Goal: Browse casually: Explore the website without a specific task or goal

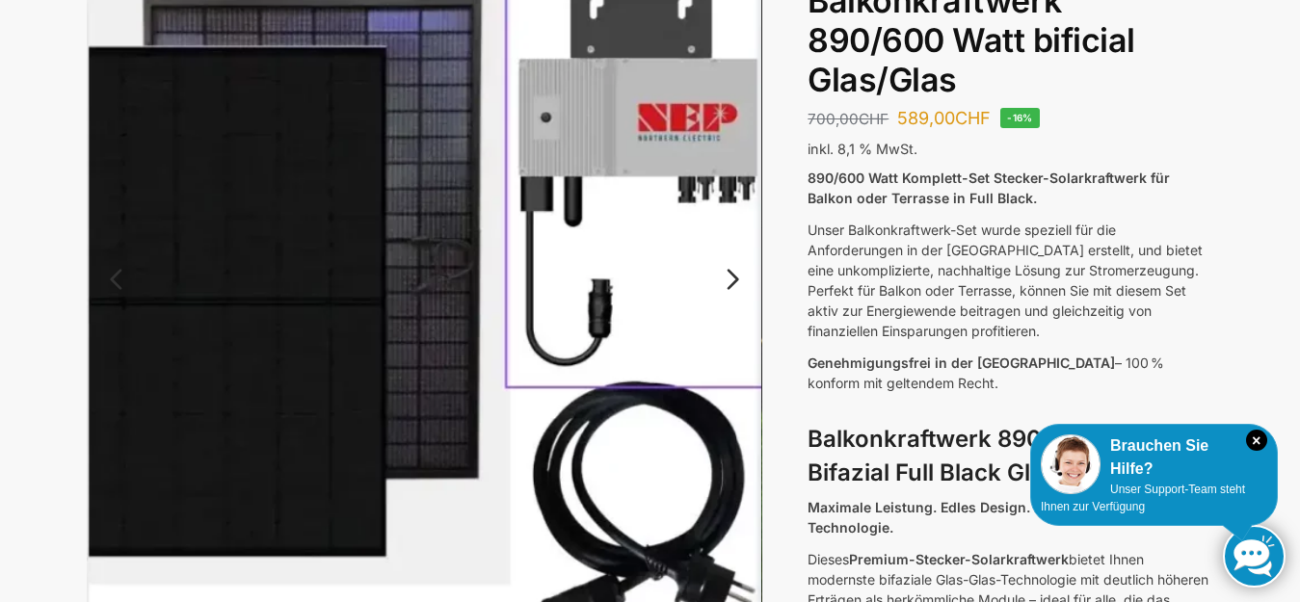
scroll to position [193, 0]
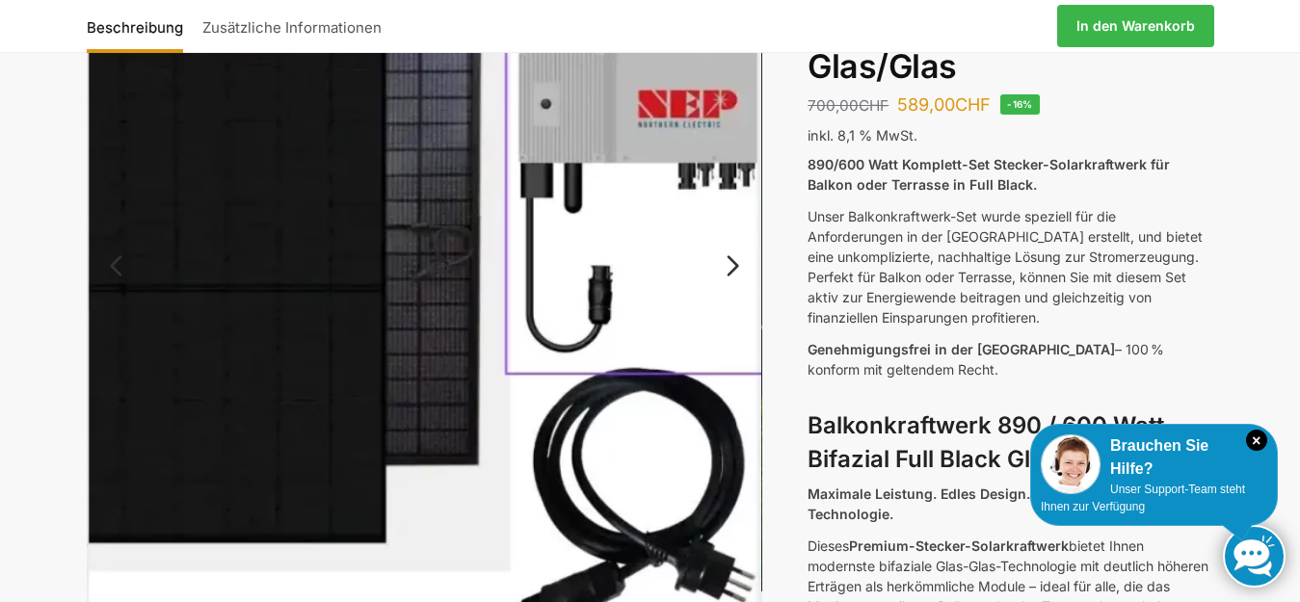
click at [732, 267] on link "Next" at bounding box center [730, 275] width 65 height 19
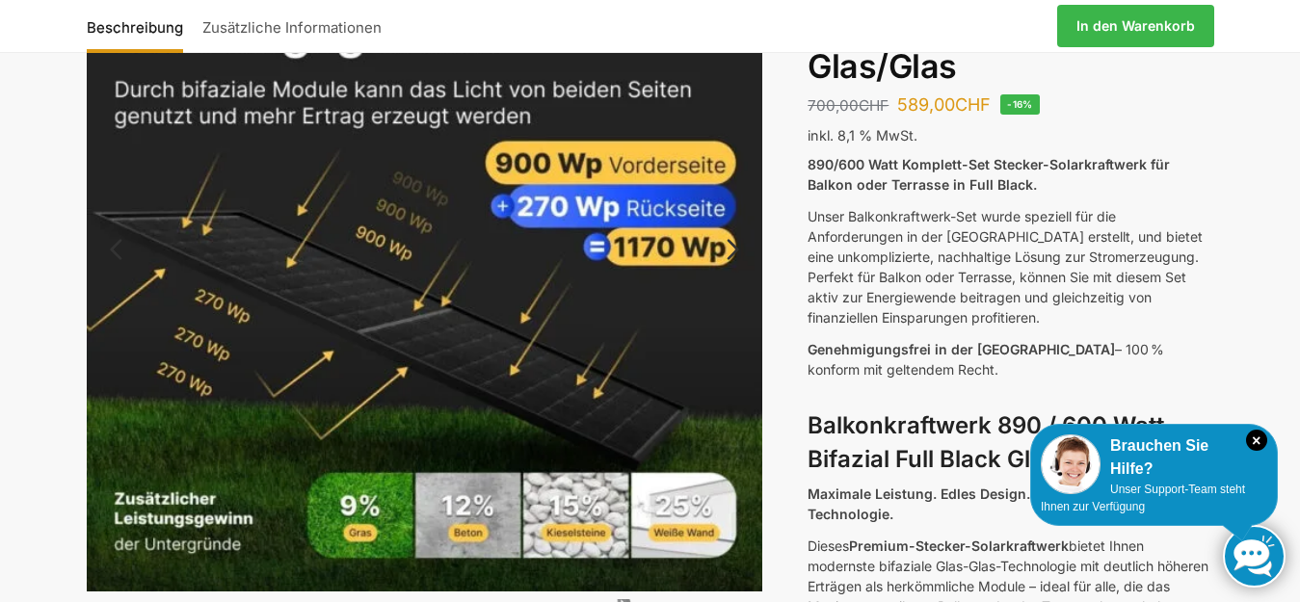
click at [735, 250] on link "Next" at bounding box center [730, 259] width 65 height 19
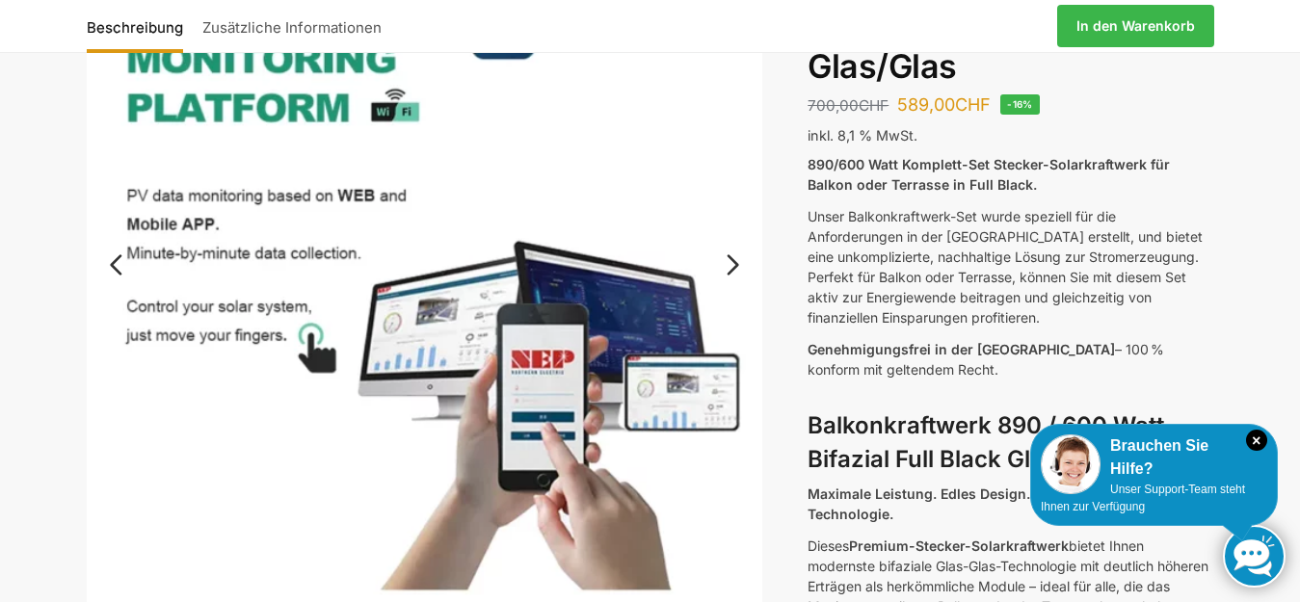
click at [732, 265] on link "Next" at bounding box center [730, 274] width 65 height 19
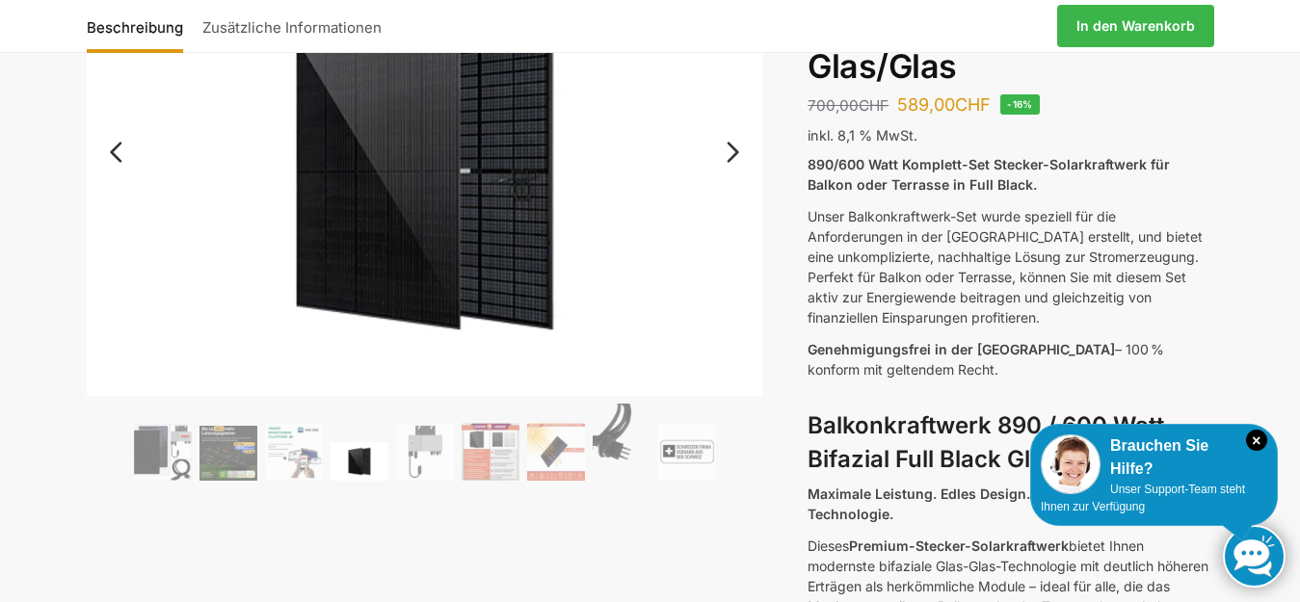
click at [732, 152] on link "Next" at bounding box center [730, 161] width 65 height 19
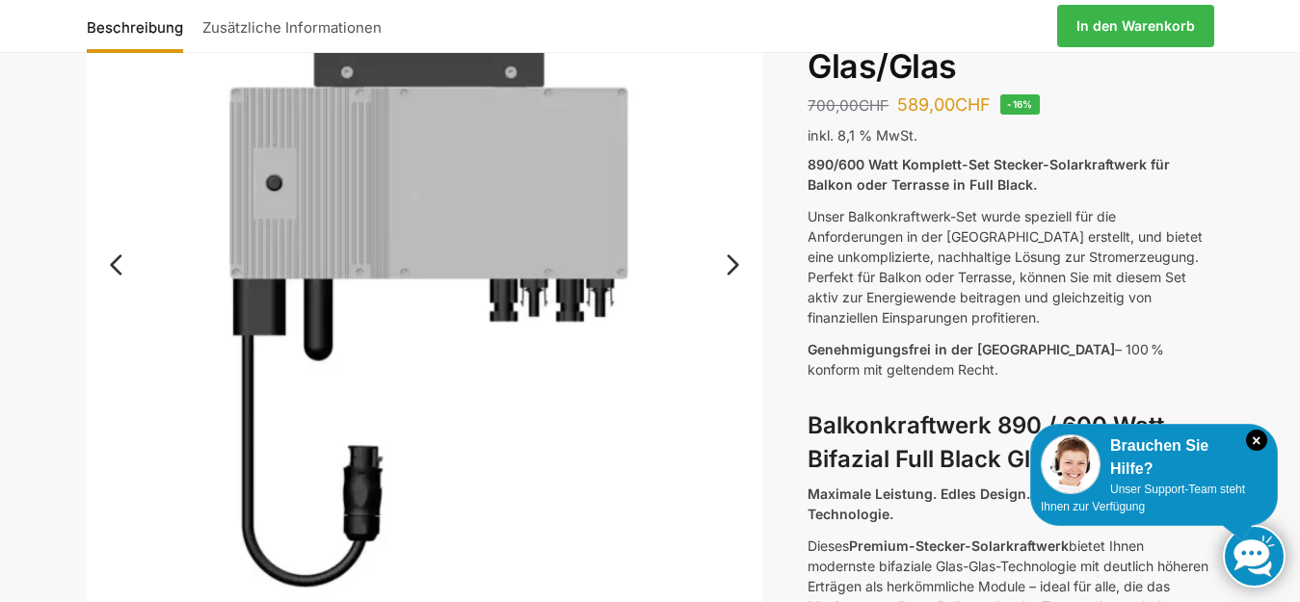
click at [732, 265] on link "Next" at bounding box center [730, 274] width 65 height 19
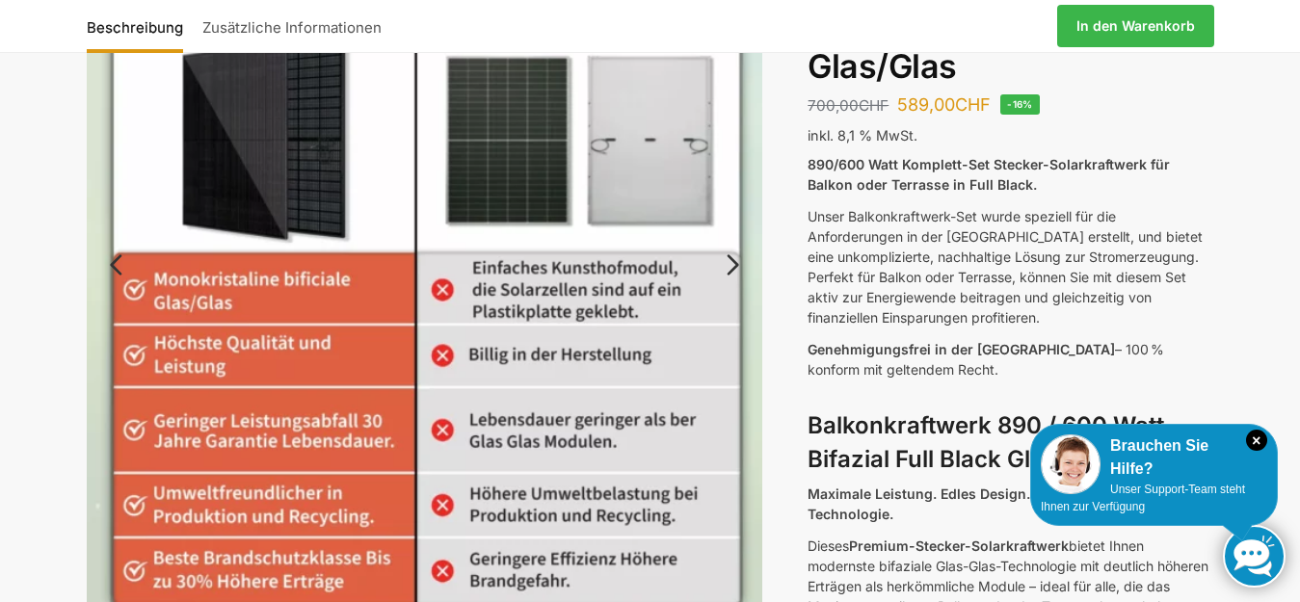
click at [732, 265] on link "Next" at bounding box center [730, 274] width 65 height 19
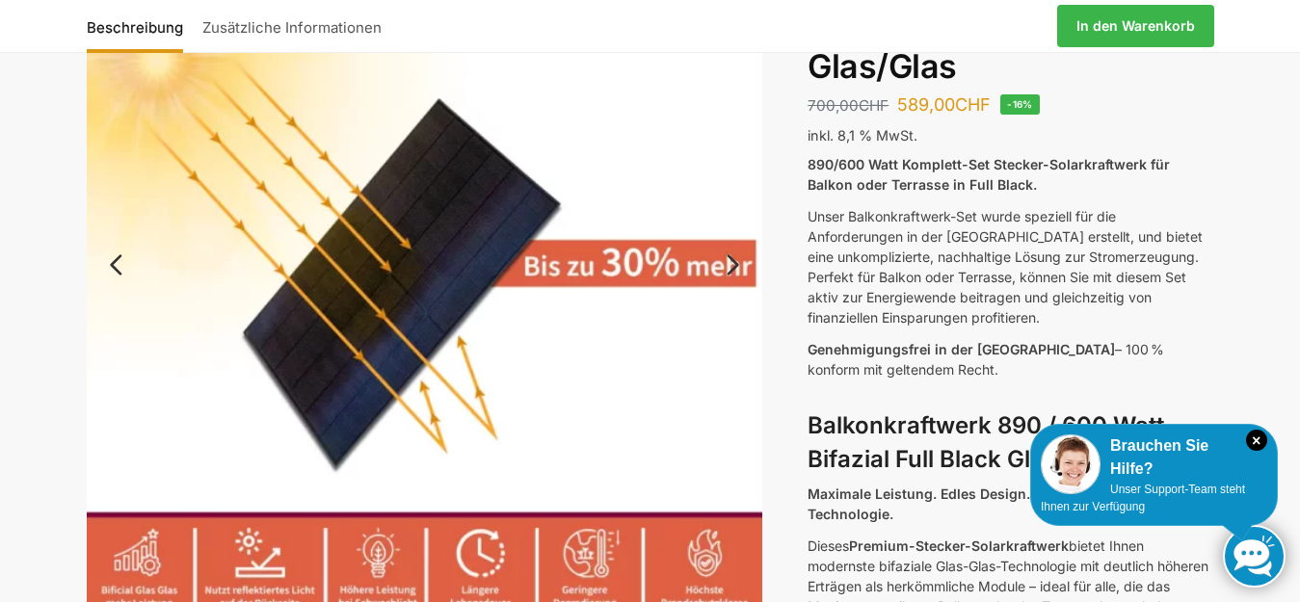
click at [732, 265] on link "Next" at bounding box center [730, 274] width 65 height 19
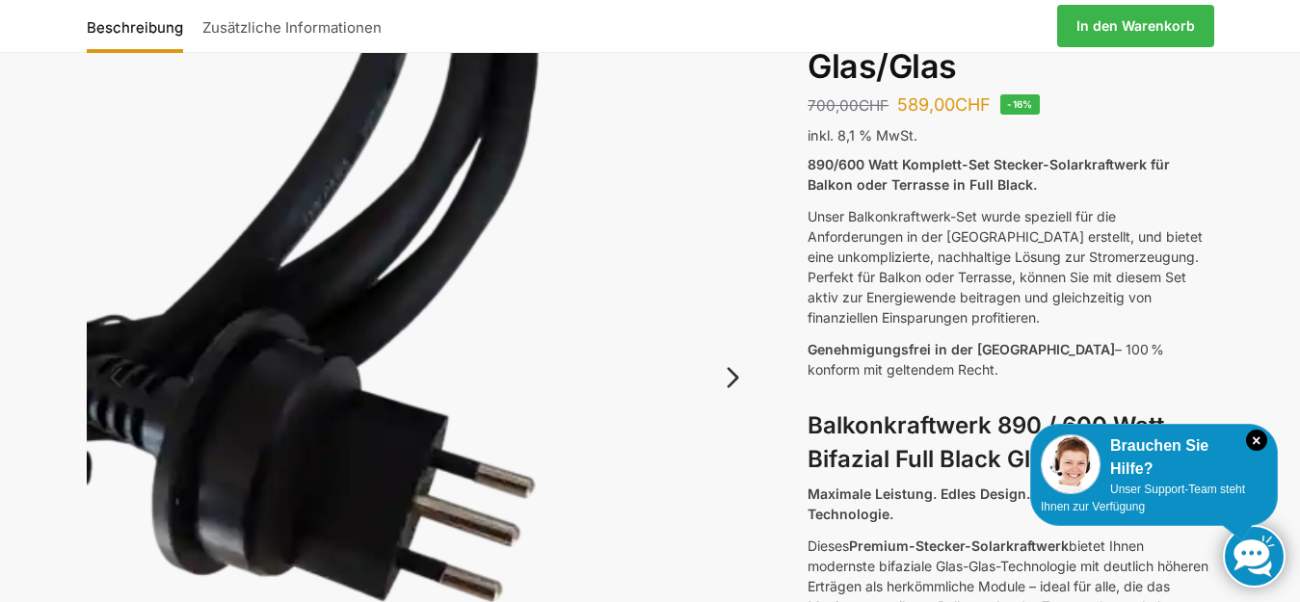
click at [731, 382] on link "Next" at bounding box center [730, 387] width 65 height 19
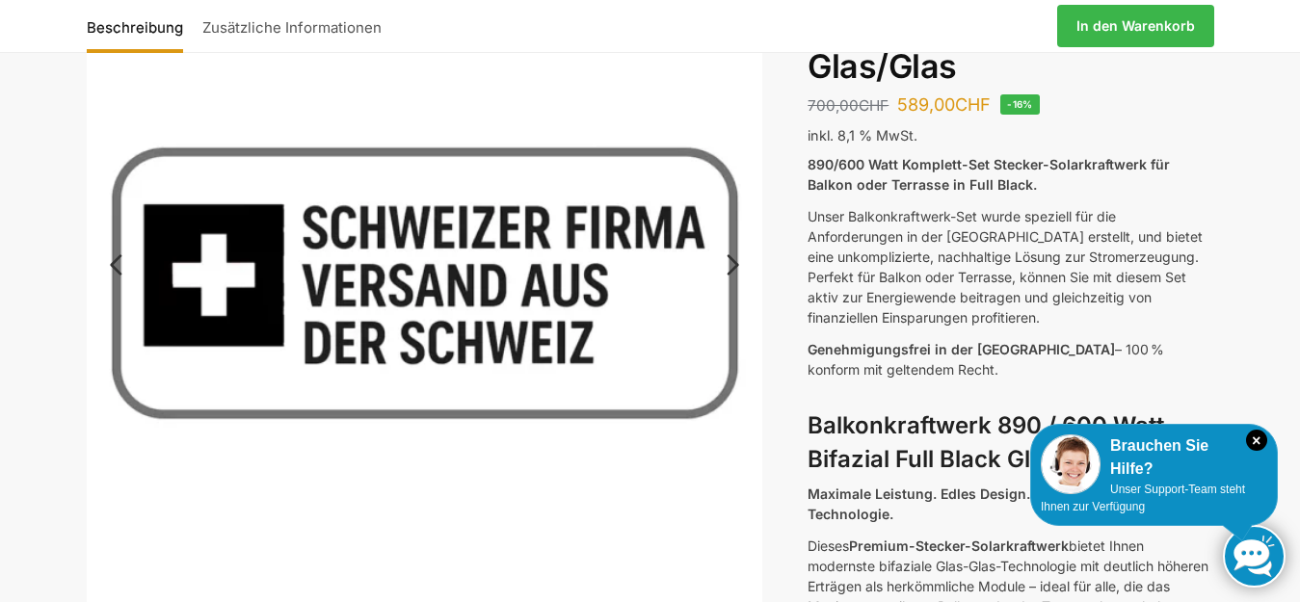
click at [731, 265] on link "Next" at bounding box center [730, 274] width 65 height 19
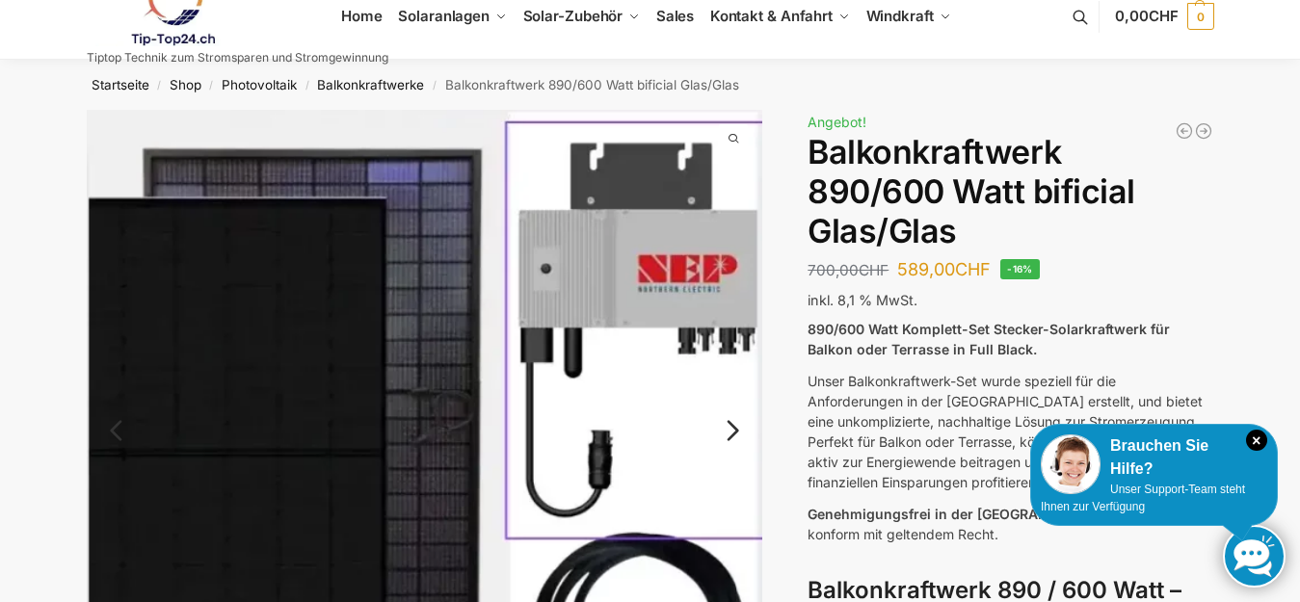
scroll to position [0, 0]
